Goal: Book appointment/travel/reservation

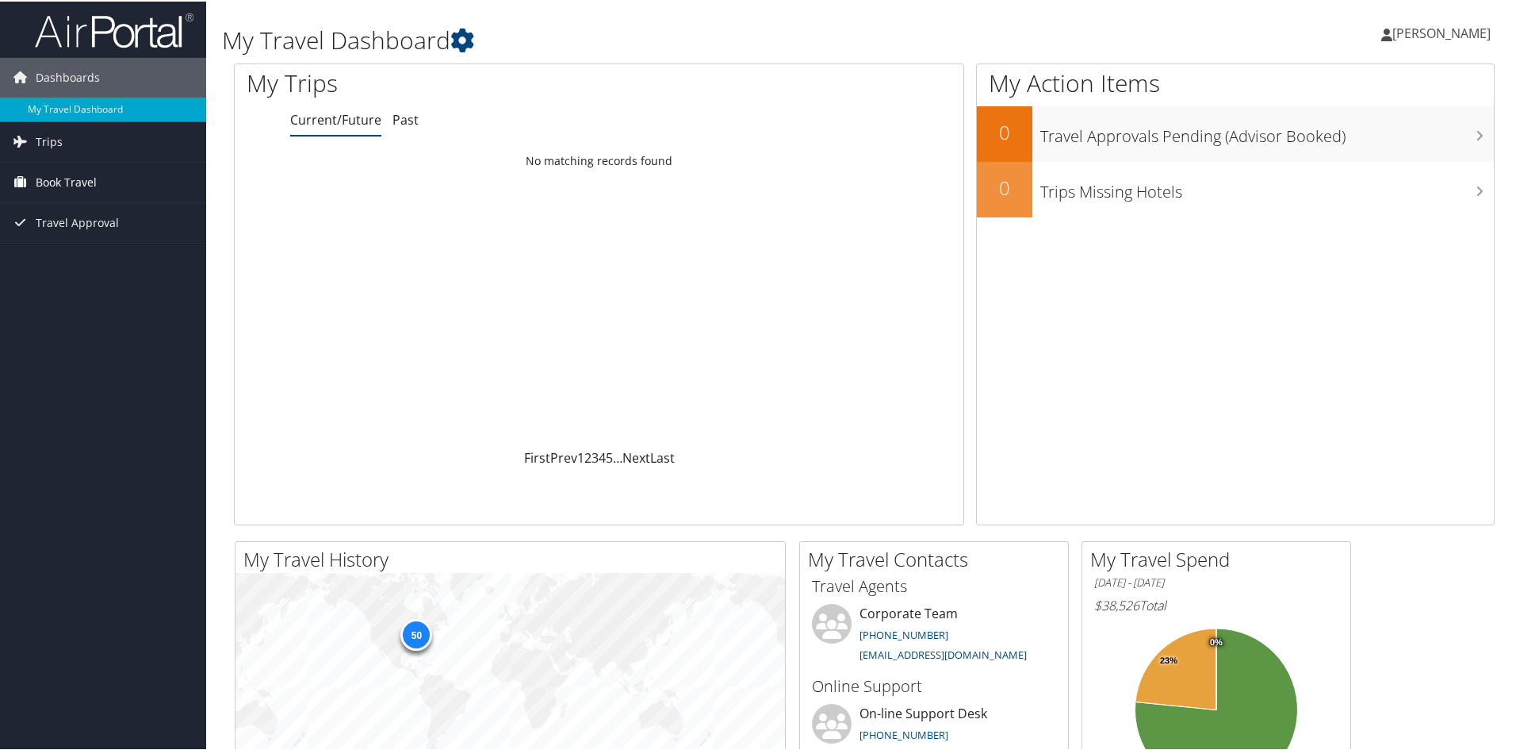
click at [63, 171] on span "Book Travel" at bounding box center [66, 181] width 61 height 40
click at [78, 257] on link "Book/Manage Online Trips" at bounding box center [103, 260] width 206 height 24
